Goal: Find specific page/section: Find specific page/section

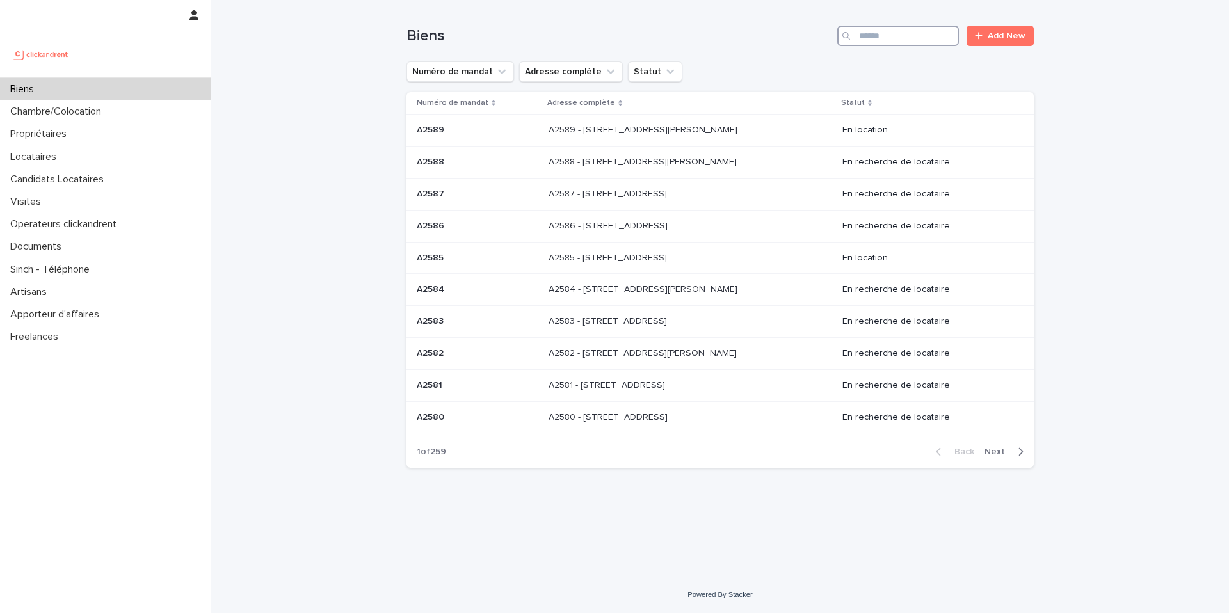
click at [887, 39] on input "Search" at bounding box center [898, 36] width 122 height 20
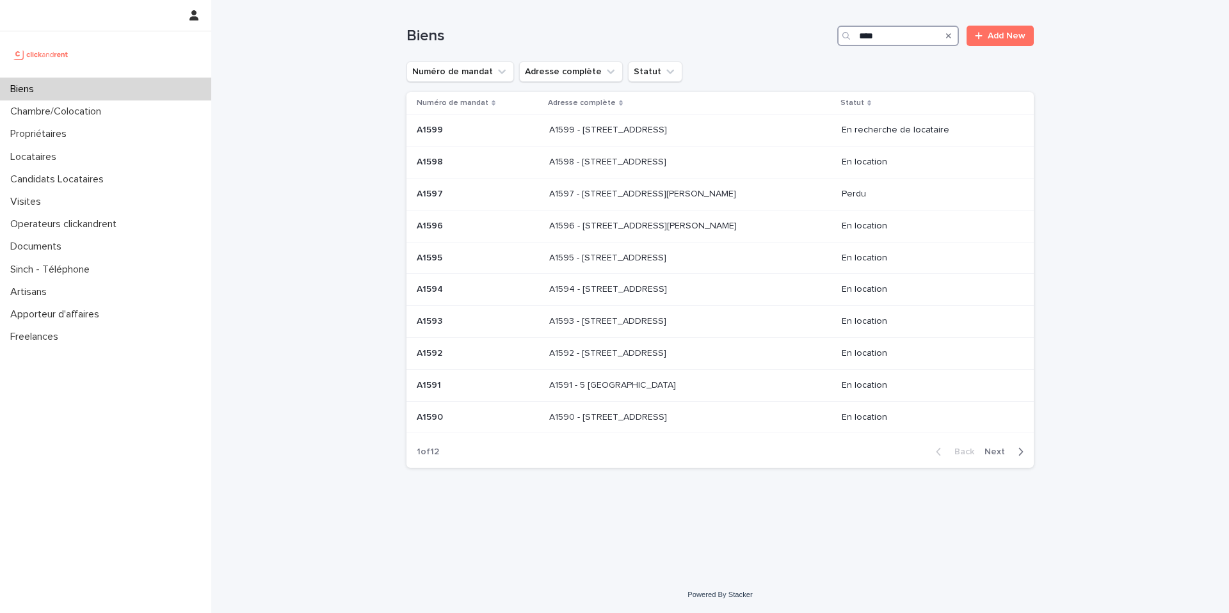
type input "*****"
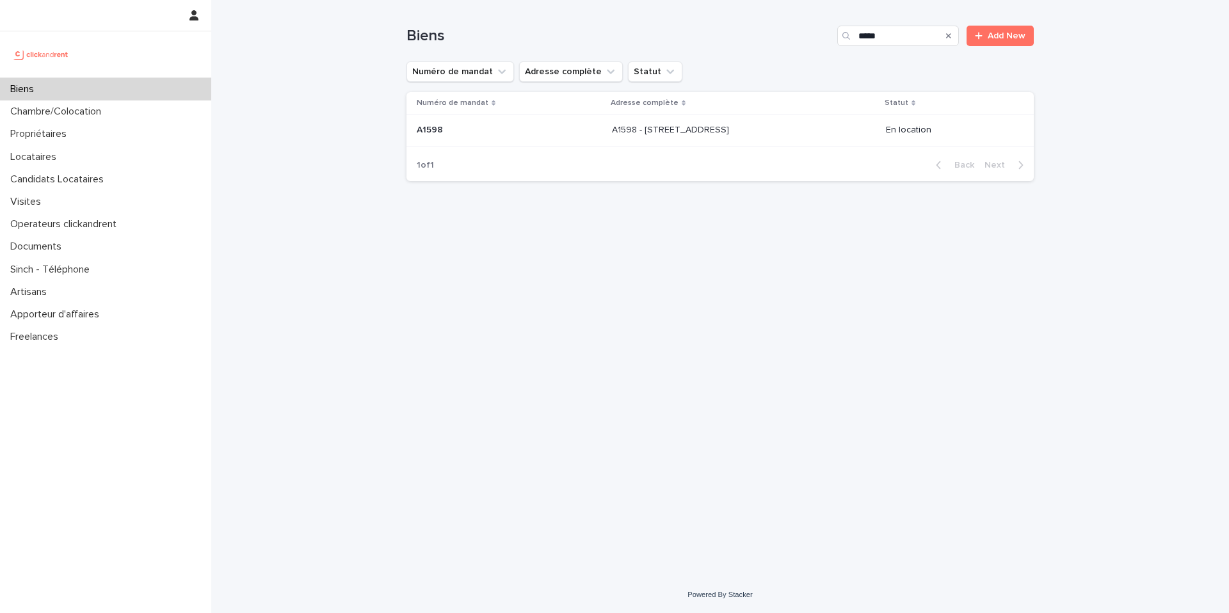
click at [693, 127] on p "A1598 - 214 boulevard du Moulin de la Tour, Clamart 92140" at bounding box center [672, 128] width 120 height 13
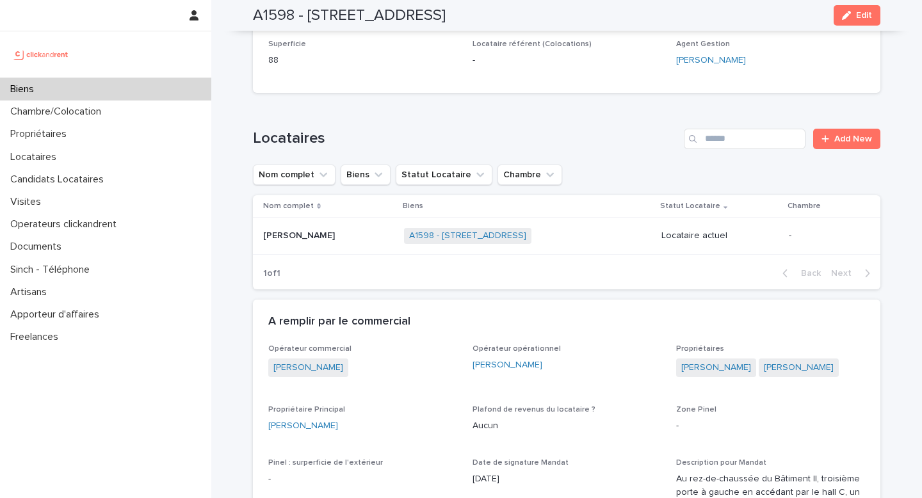
scroll to position [365, 0]
